Goal: Task Accomplishment & Management: Use online tool/utility

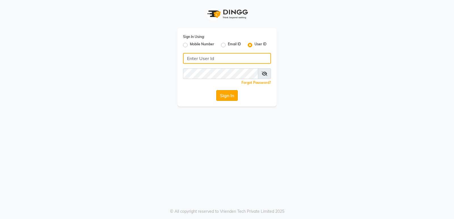
type input "stylishcut"
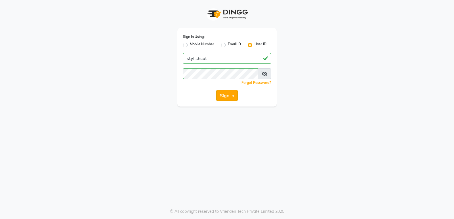
click at [223, 94] on button "Sign In" at bounding box center [227, 95] width 22 height 11
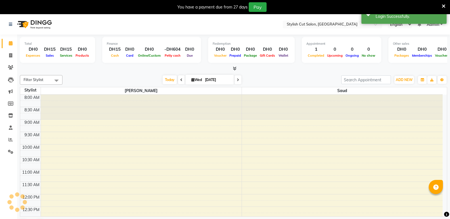
select select "en"
click at [10, 55] on icon at bounding box center [10, 55] width 3 height 4
select select "8604"
select select "service"
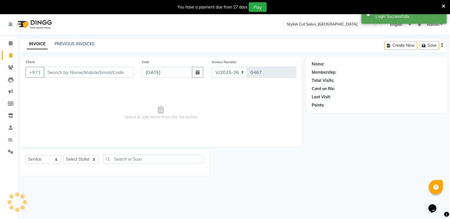
click at [77, 72] on input "Client" at bounding box center [89, 72] width 90 height 11
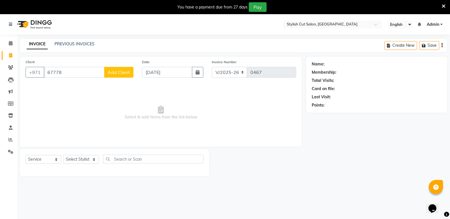
type input "67778"
click at [112, 70] on span "Add Client" at bounding box center [119, 72] width 22 height 6
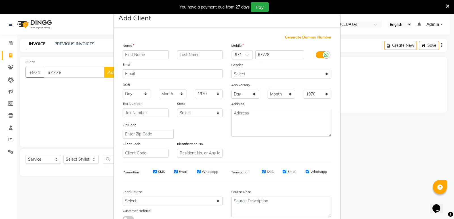
click at [137, 54] on input "text" at bounding box center [146, 54] width 46 height 9
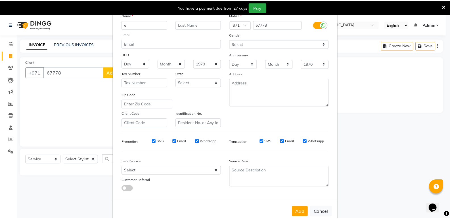
scroll to position [43, 0]
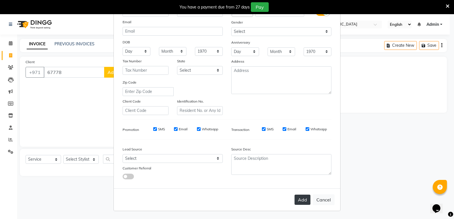
type input "e"
click at [298, 198] on button "Add" at bounding box center [302, 200] width 16 height 10
select select
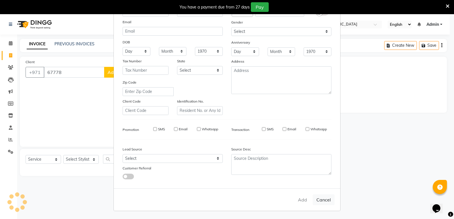
select select
checkbox input "false"
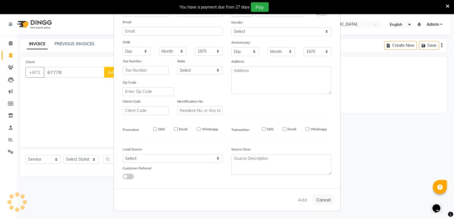
checkbox input "false"
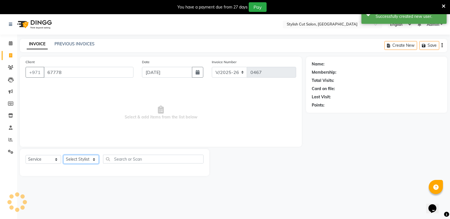
click at [93, 160] on select "Select Stylist Saud [PERSON_NAME]" at bounding box center [80, 159] width 35 height 9
select select "85849"
click at [63, 155] on select "Select Stylist Saud [PERSON_NAME]" at bounding box center [80, 159] width 35 height 9
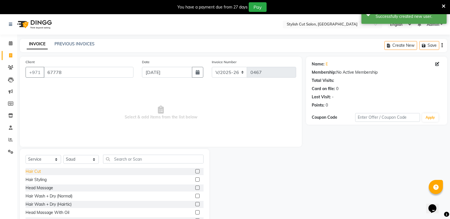
click at [31, 171] on div "Hair Cut" at bounding box center [33, 172] width 15 height 6
checkbox input "false"
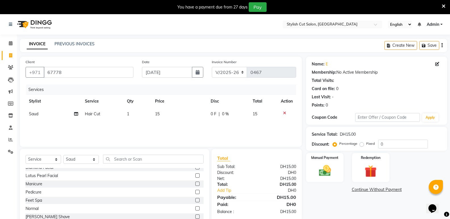
scroll to position [338, 0]
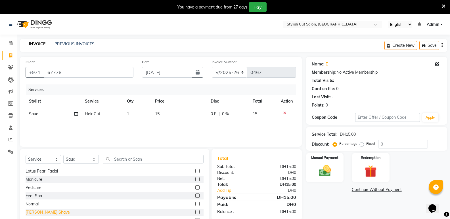
click at [40, 212] on div "[PERSON_NAME] Shave" at bounding box center [48, 213] width 44 height 6
checkbox input "false"
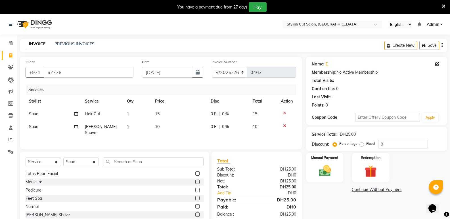
click at [366, 146] on label "Fixed" at bounding box center [370, 143] width 9 height 5
click at [362, 146] on input "Fixed" at bounding box center [363, 144] width 4 height 4
radio input "true"
click at [383, 144] on input "0" at bounding box center [403, 144] width 50 height 9
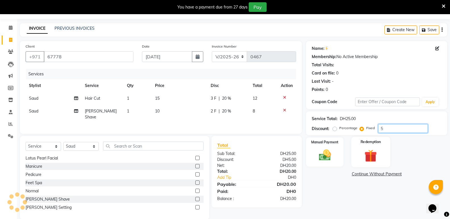
scroll to position [23, 0]
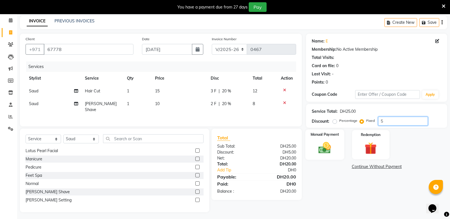
type input "5"
click at [333, 152] on img at bounding box center [324, 148] width 20 height 14
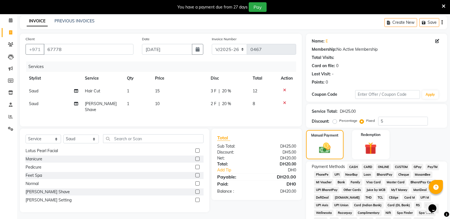
click at [352, 165] on span "CASH" at bounding box center [353, 167] width 12 height 7
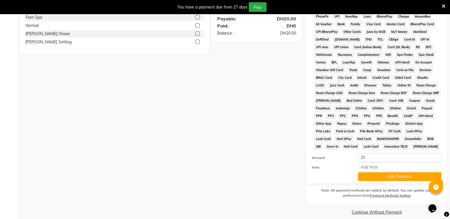
scroll to position [187, 0]
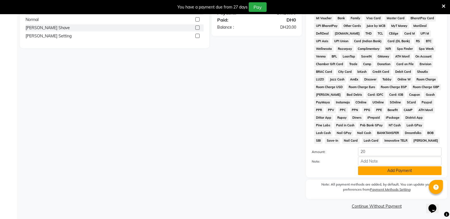
click at [390, 169] on button "Add Payment" at bounding box center [399, 171] width 83 height 9
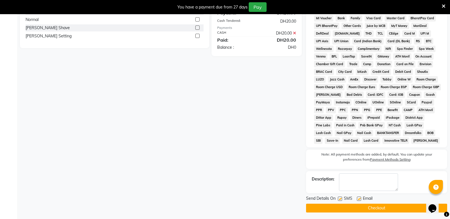
click at [378, 206] on button "Checkout" at bounding box center [376, 208] width 141 height 9
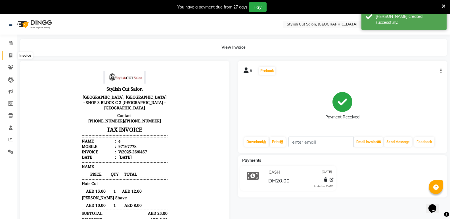
click at [11, 55] on icon at bounding box center [10, 55] width 3 height 4
select select "service"
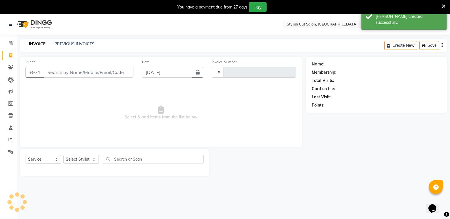
scroll to position [14, 0]
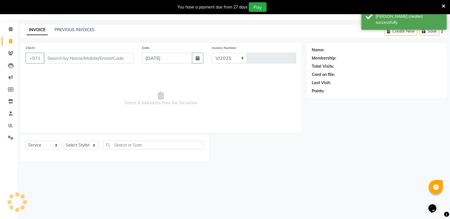
select select "8604"
type input "0468"
